Goal: Transaction & Acquisition: Obtain resource

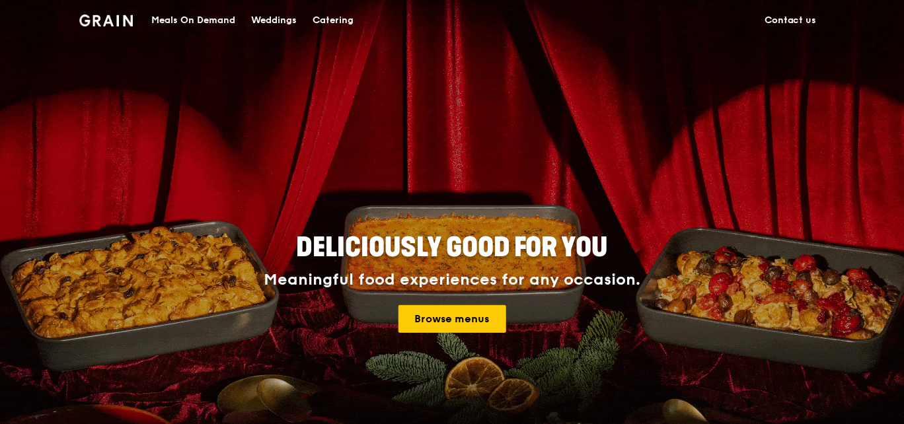
click at [717, 48] on div "Deliciously good for you Meaningful food experiences for any occasion. Browse m…" at bounding box center [452, 284] width 656 height 489
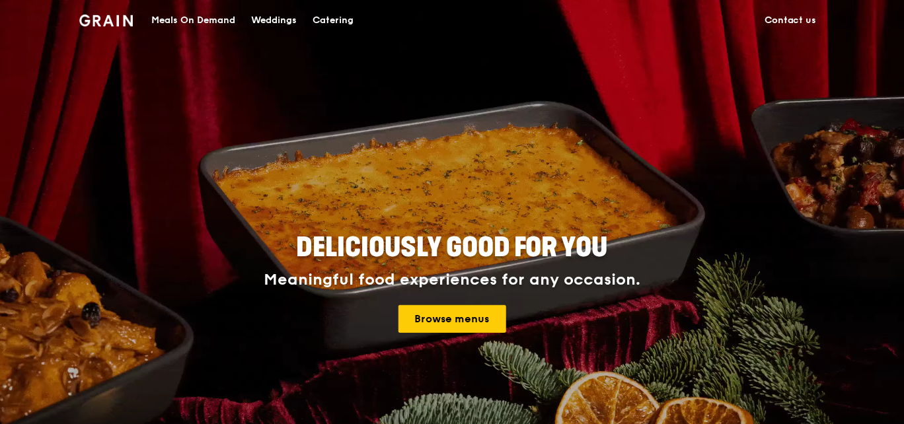
click at [189, 19] on div "Meals On Demand" at bounding box center [193, 21] width 84 height 40
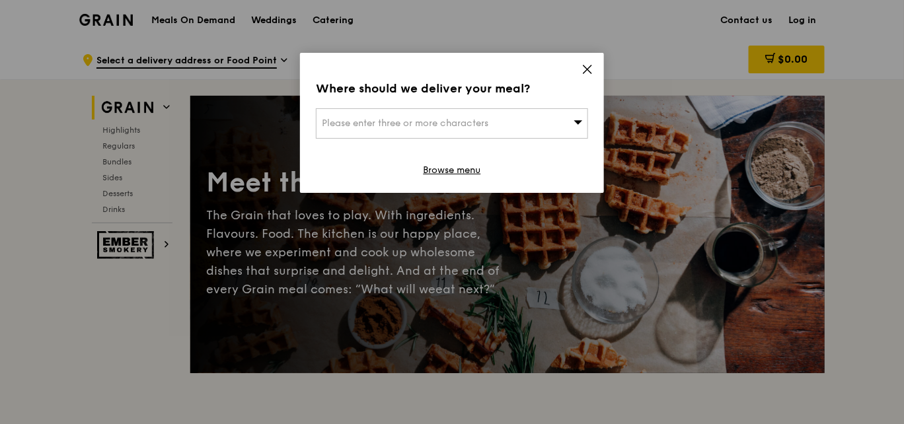
click at [585, 71] on icon at bounding box center [588, 69] width 12 height 12
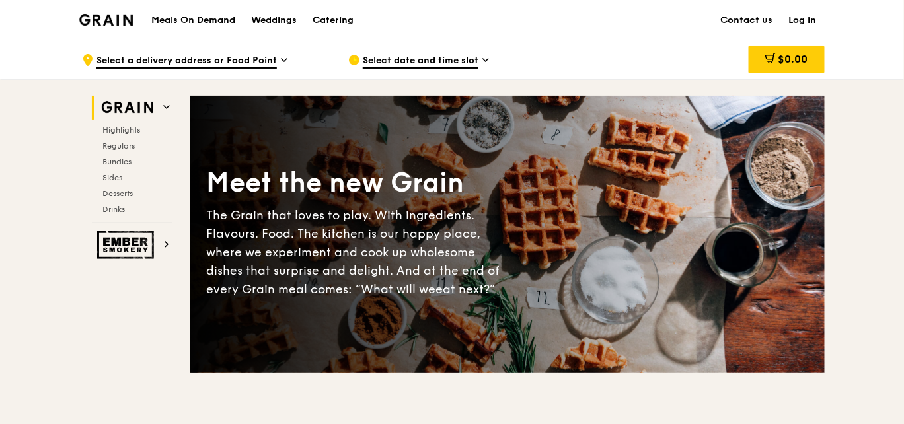
click at [207, 19] on h1 "Meals On Demand" at bounding box center [193, 20] width 84 height 13
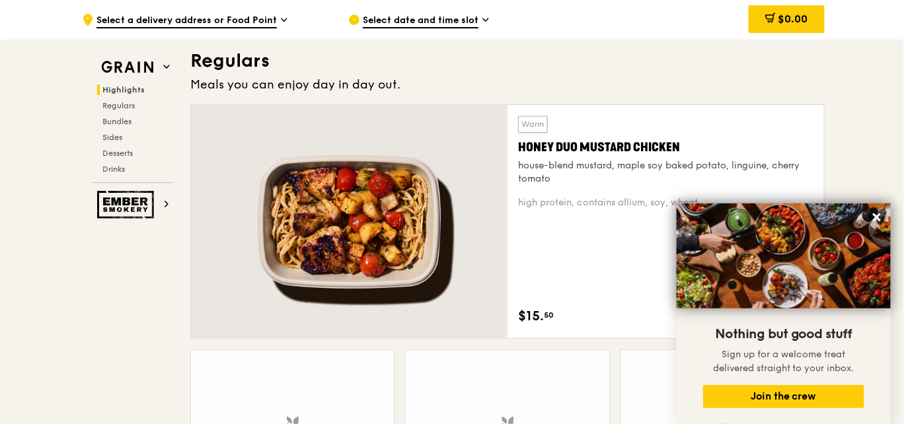
scroll to position [925, 0]
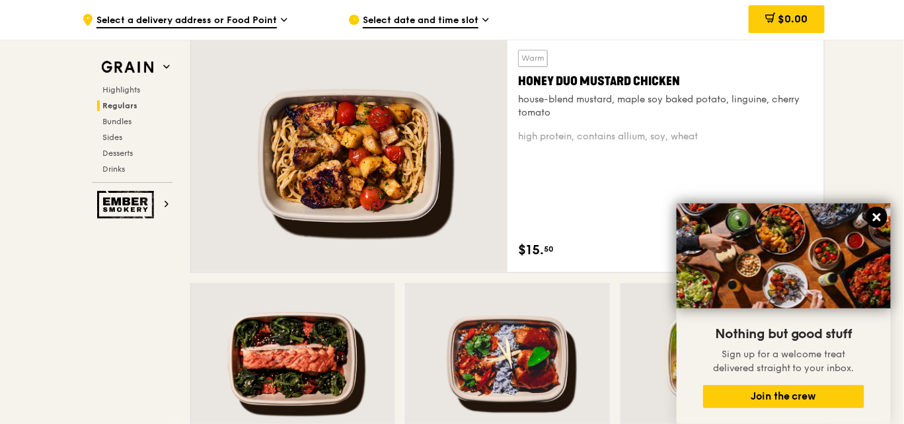
click at [876, 217] on icon at bounding box center [877, 218] width 8 height 8
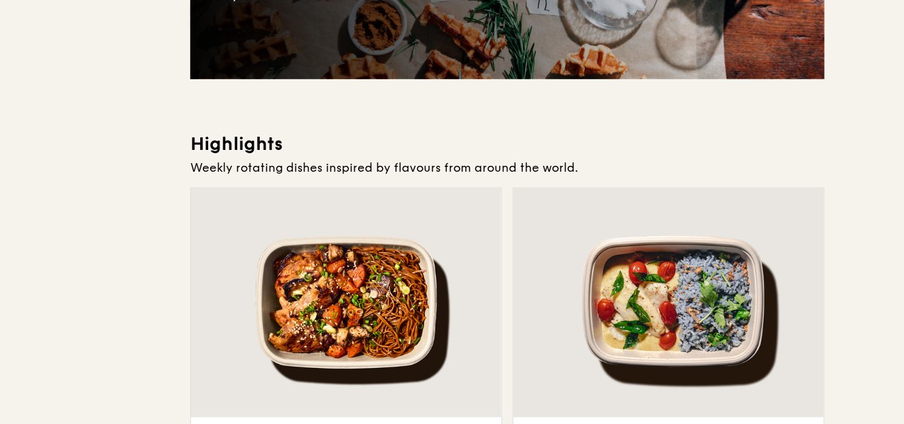
scroll to position [0, 0]
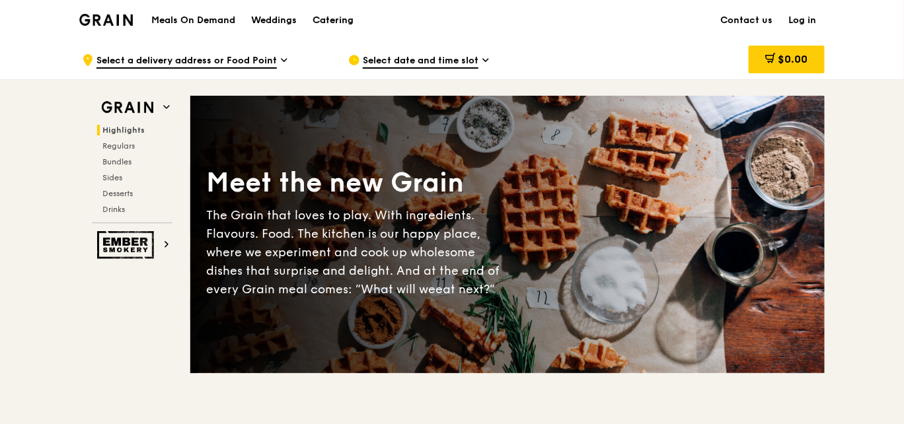
click at [333, 20] on div "Catering" at bounding box center [333, 21] width 41 height 40
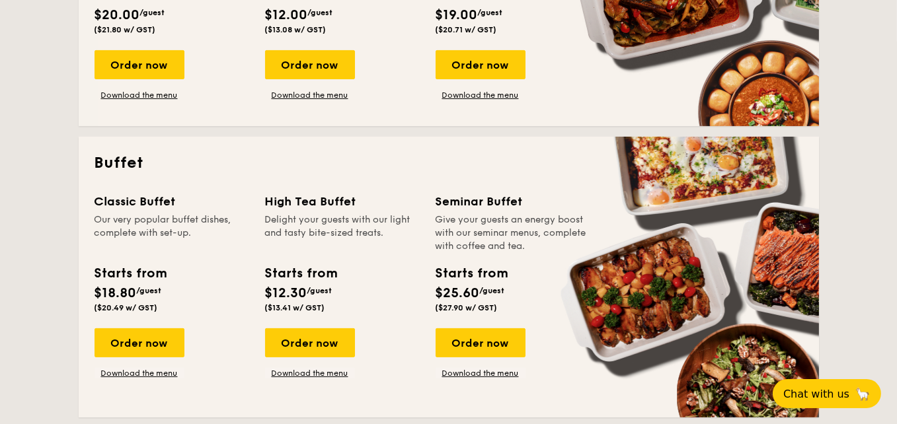
scroll to position [198, 0]
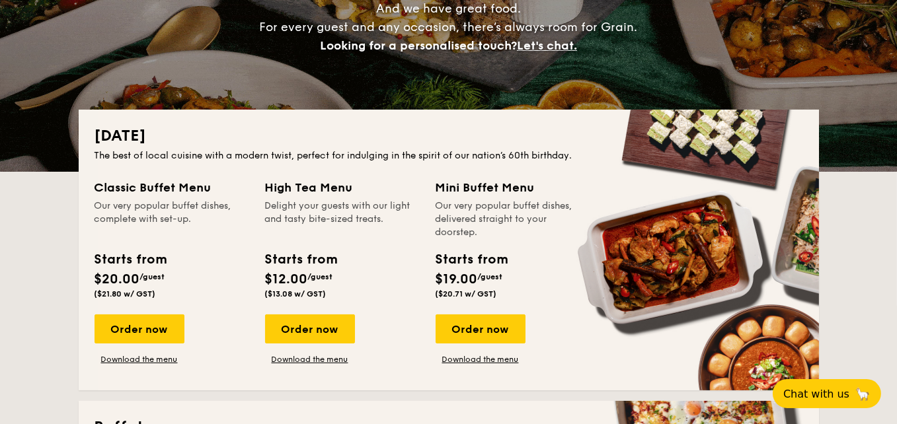
drag, startPoint x: 153, startPoint y: 356, endPoint x: 157, endPoint y: 350, distance: 7.2
click at [153, 356] on link "Download the menu" at bounding box center [140, 359] width 90 height 11
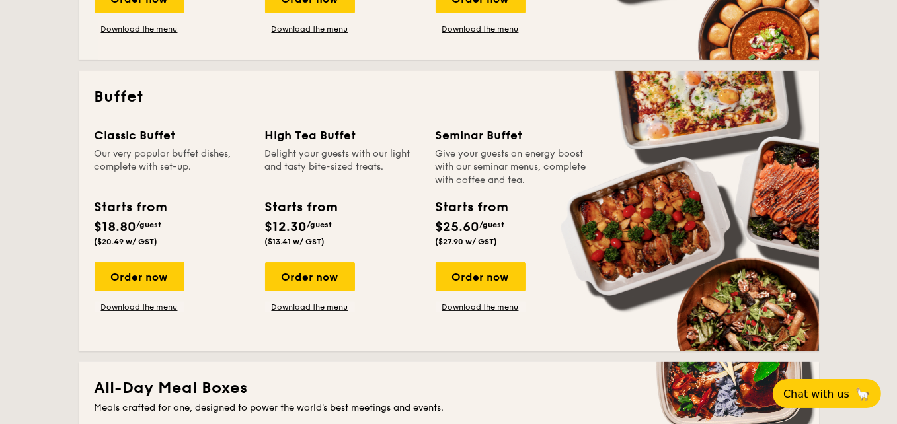
scroll to position [595, 0]
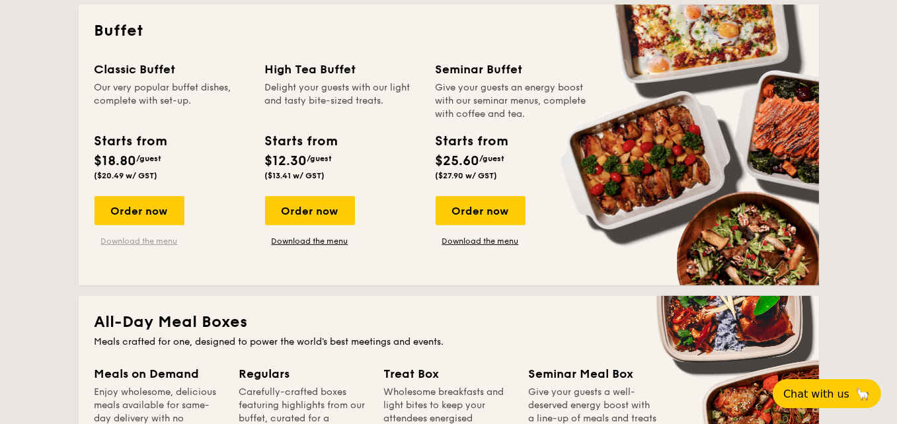
click at [142, 240] on link "Download the menu" at bounding box center [140, 241] width 90 height 11
click at [481, 245] on link "Download the menu" at bounding box center [481, 241] width 90 height 11
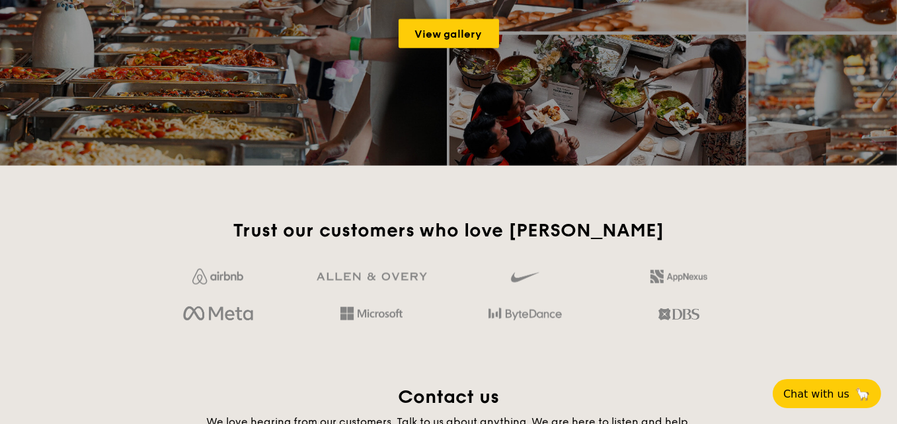
scroll to position [2644, 0]
